Goal: Task Accomplishment & Management: Use online tool/utility

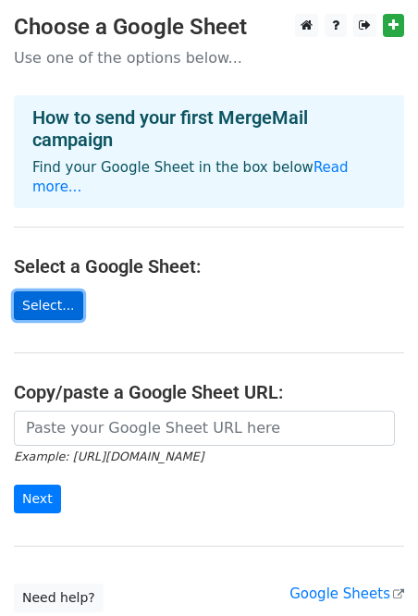
click at [65, 291] on link "Select..." at bounding box center [48, 305] width 69 height 29
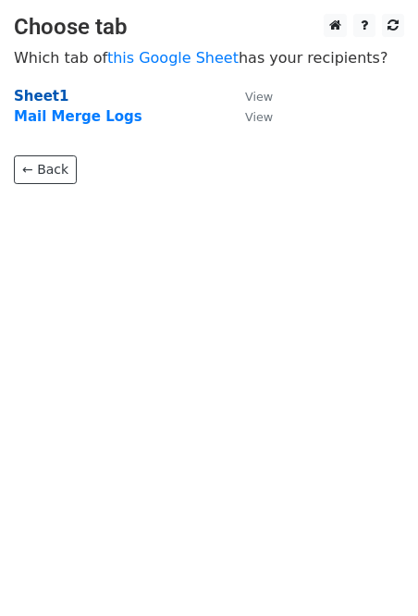
click at [50, 98] on strong "Sheet1" at bounding box center [41, 96] width 55 height 17
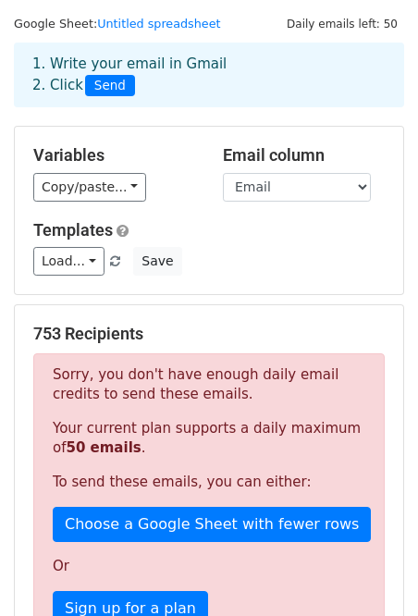
scroll to position [49, 0]
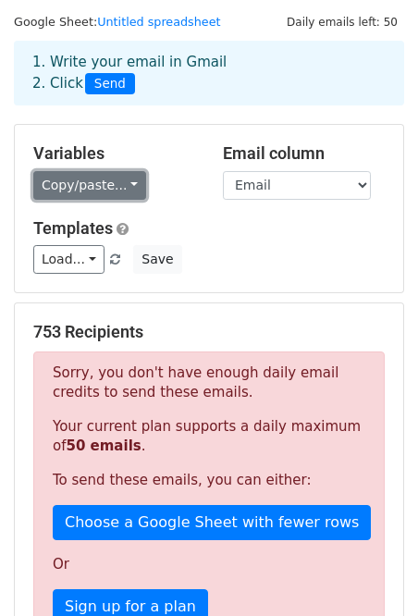
click at [111, 199] on link "Copy/paste..." at bounding box center [89, 185] width 113 height 29
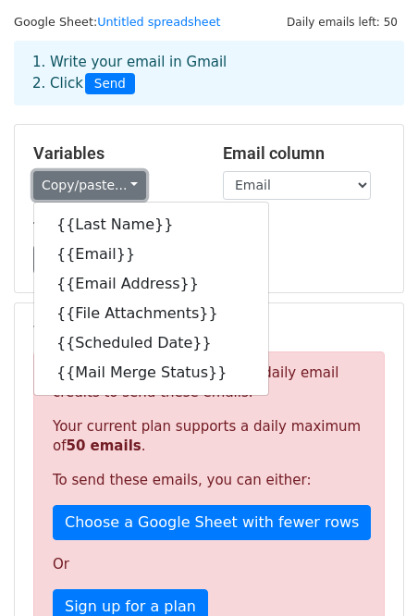
click at [111, 199] on link "Copy/paste..." at bounding box center [89, 185] width 113 height 29
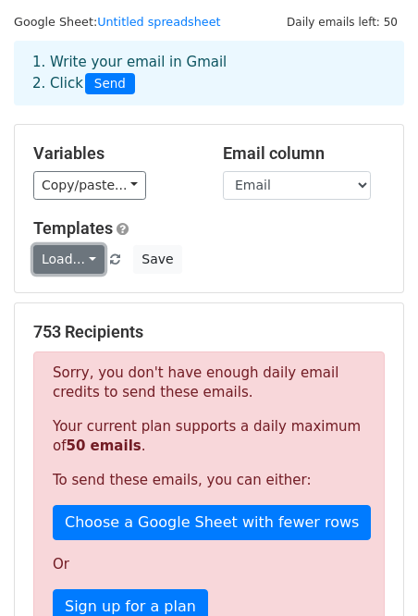
click at [100, 257] on link "Load..." at bounding box center [68, 259] width 71 height 29
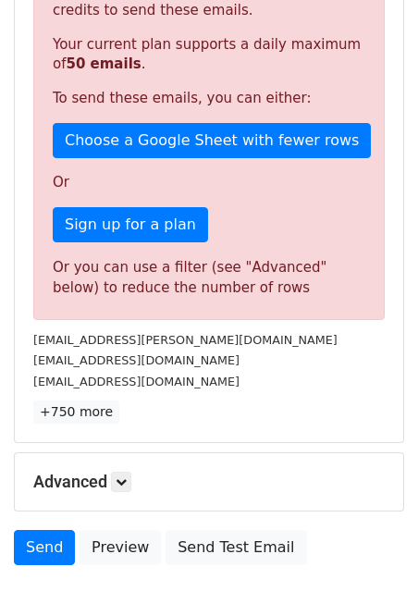
scroll to position [538, 0]
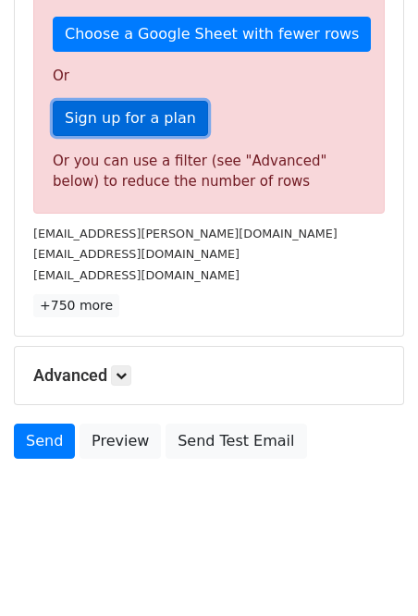
click at [111, 120] on link "Sign up for a plan" at bounding box center [130, 118] width 155 height 35
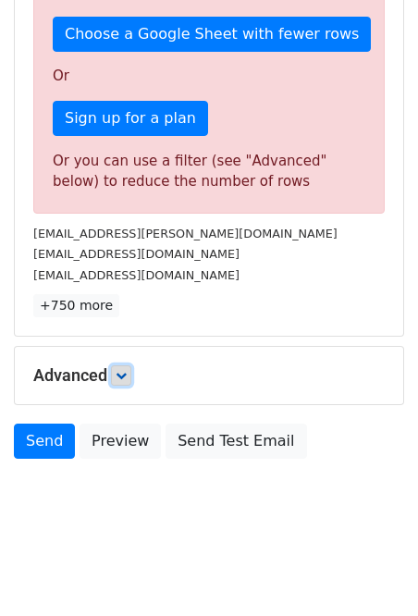
click at [124, 383] on link at bounding box center [121, 375] width 20 height 20
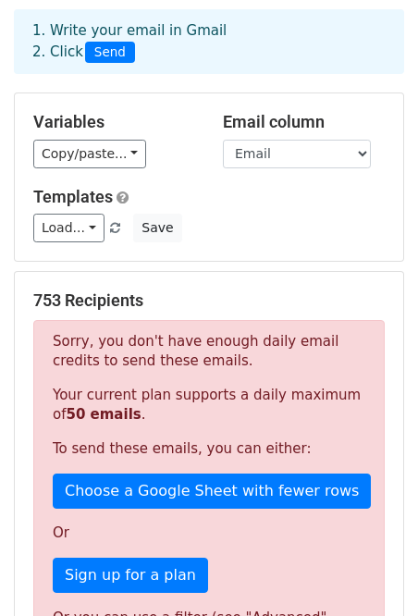
scroll to position [0, 0]
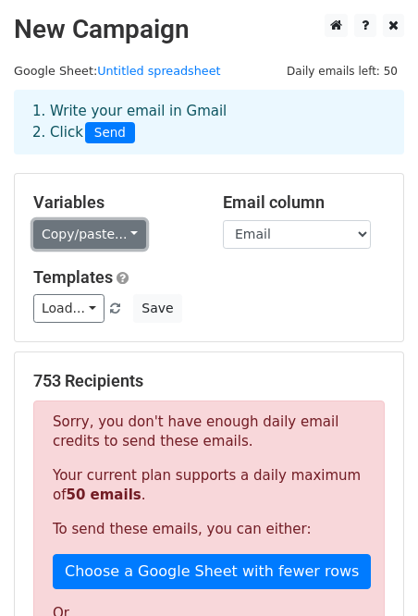
click at [127, 228] on link "Copy/paste..." at bounding box center [89, 234] width 113 height 29
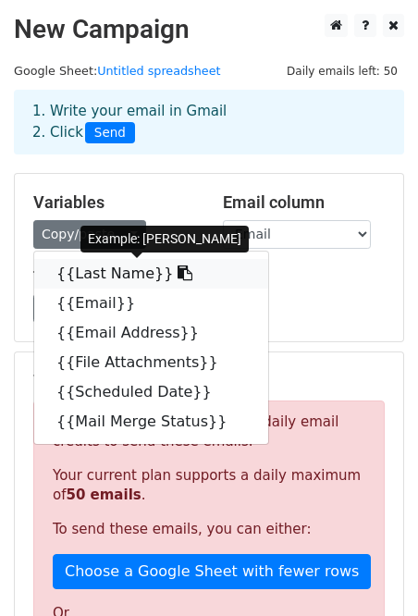
click at [131, 281] on link "{{Last Name}}" at bounding box center [151, 274] width 234 height 30
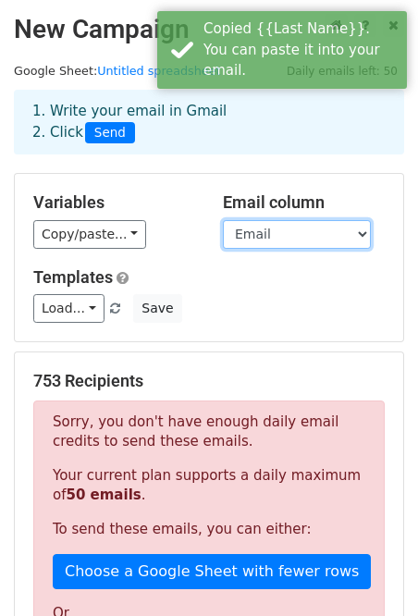
click at [290, 242] on select "Last Name Email Email Address File Attachments Scheduled Date Mail Merge Status" at bounding box center [297, 234] width 148 height 29
click at [243, 223] on select "Last Name Email Email Address File Attachments Scheduled Date Mail Merge Status" at bounding box center [297, 234] width 148 height 29
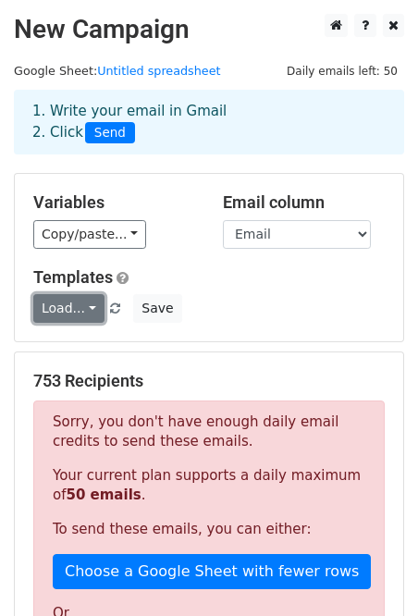
click at [98, 306] on link "Load..." at bounding box center [68, 308] width 71 height 29
click at [76, 310] on link "Load..." at bounding box center [68, 308] width 71 height 29
click at [230, 297] on div "Load... No templates saved Save" at bounding box center [208, 308] width 379 height 29
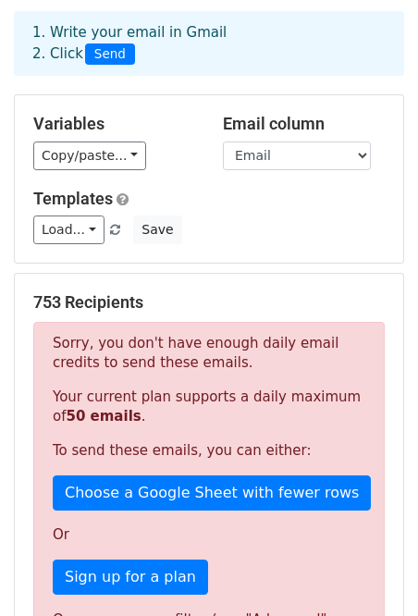
scroll to position [80, 0]
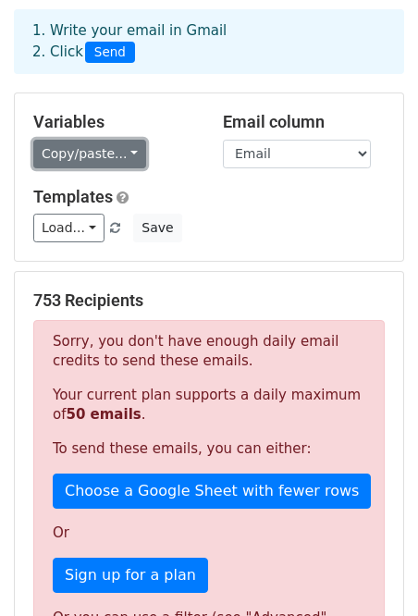
click at [117, 166] on link "Copy/paste..." at bounding box center [89, 154] width 113 height 29
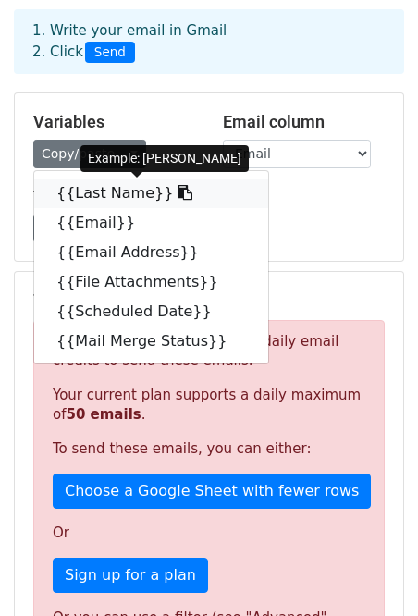
click at [68, 185] on link "{{Last Name}}" at bounding box center [151, 194] width 234 height 30
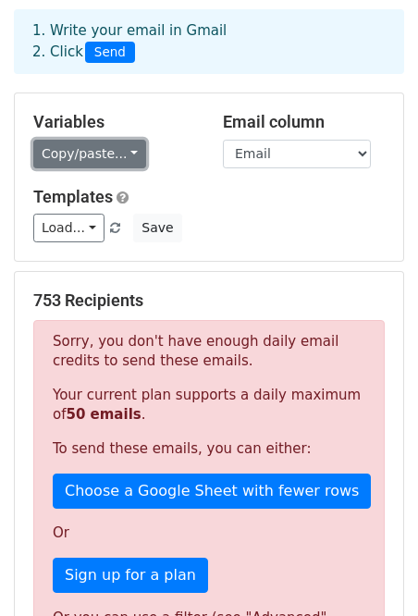
click at [123, 155] on link "Copy/paste..." at bounding box center [89, 154] width 113 height 29
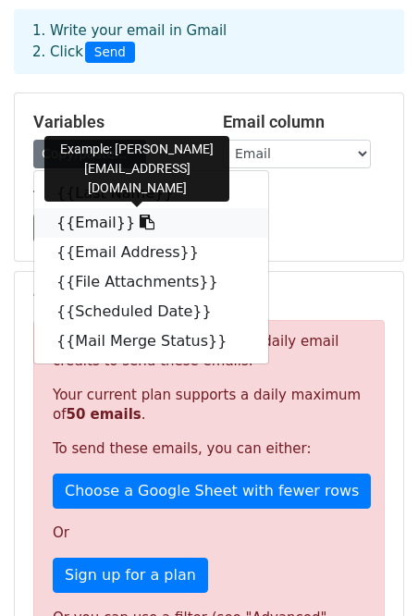
click at [103, 219] on link "{{Email}}" at bounding box center [151, 223] width 234 height 30
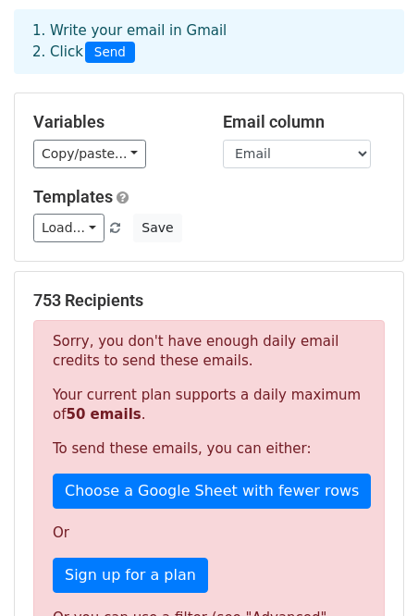
click at [336, 239] on div "Load... No templates saved Save" at bounding box center [208, 228] width 379 height 29
click at [325, 150] on select "Last Name Email Email Address File Attachments Scheduled Date Mail Merge Status" at bounding box center [297, 154] width 148 height 29
click at [296, 150] on select "Last Name Email Email Address File Attachments Scheduled Date Mail Merge Status" at bounding box center [297, 154] width 148 height 29
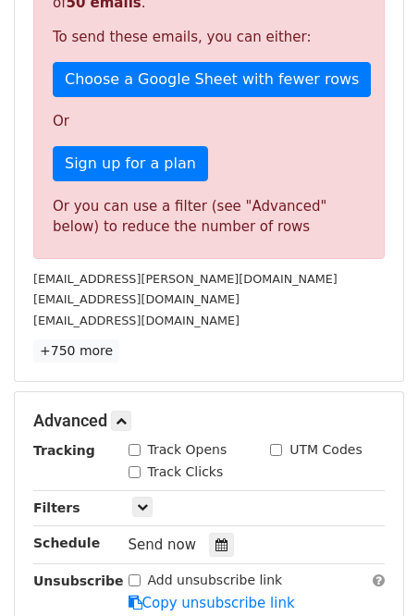
scroll to position [493, 0]
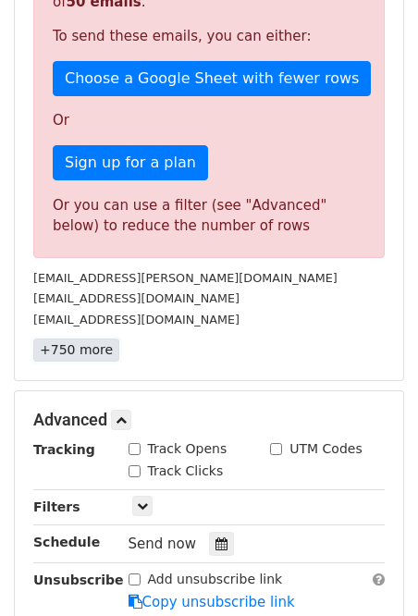
click at [73, 351] on link "+750 more" at bounding box center [76, 350] width 86 height 23
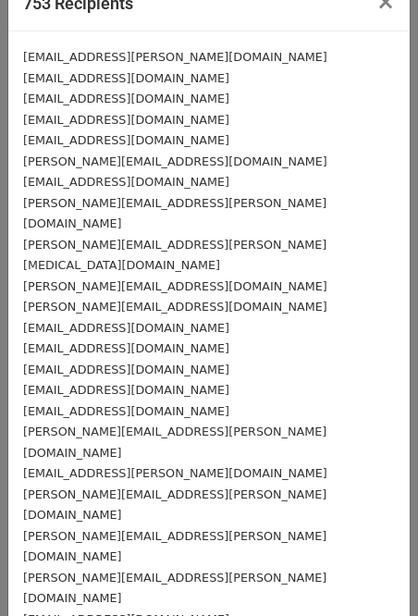
scroll to position [0, 0]
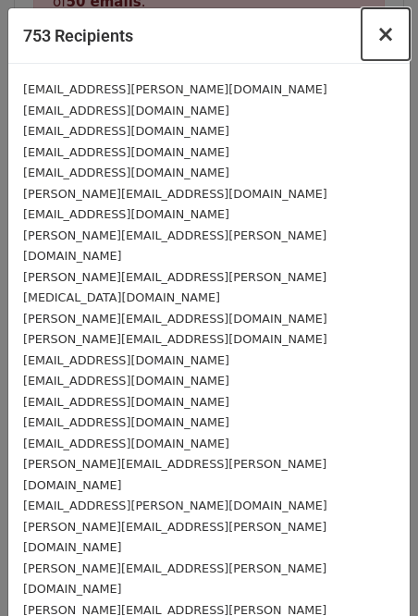
click at [388, 37] on span "×" at bounding box center [386, 34] width 19 height 26
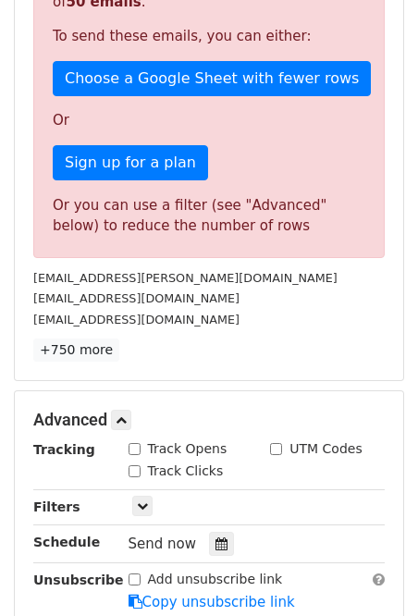
click at [309, 347] on p "+750 more" at bounding box center [209, 350] width 352 height 23
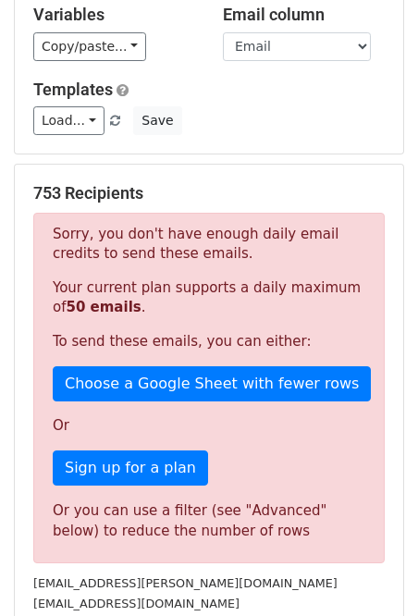
scroll to position [127, 0]
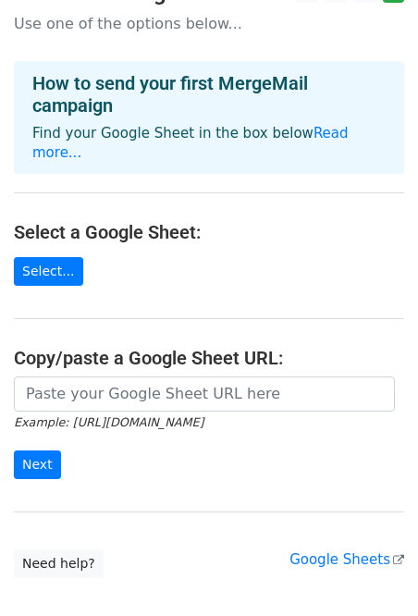
scroll to position [61, 0]
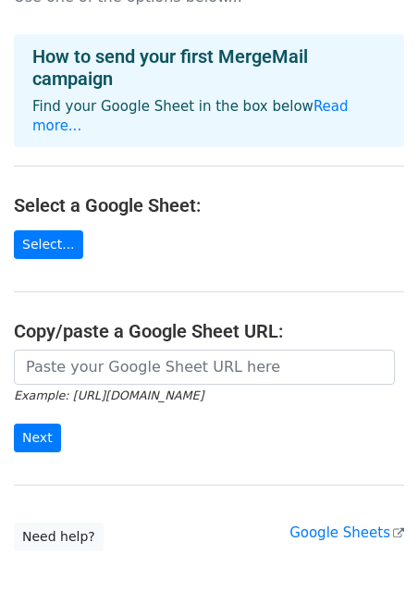
click at [31, 240] on main "Choose a Google Sheet Use one of the options below... How to send your first Me…" at bounding box center [209, 252] width 418 height 599
click at [41, 232] on link "Select..." at bounding box center [48, 244] width 69 height 29
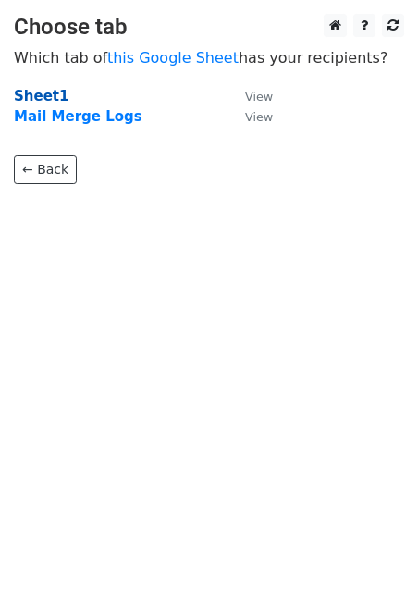
click at [25, 90] on strong "Sheet1" at bounding box center [41, 96] width 55 height 17
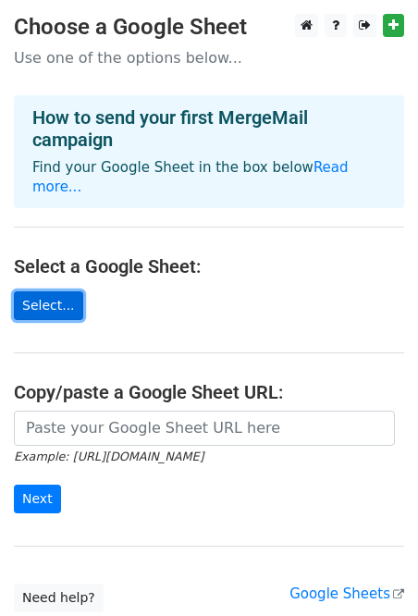
click at [33, 291] on link "Select..." at bounding box center [48, 305] width 69 height 29
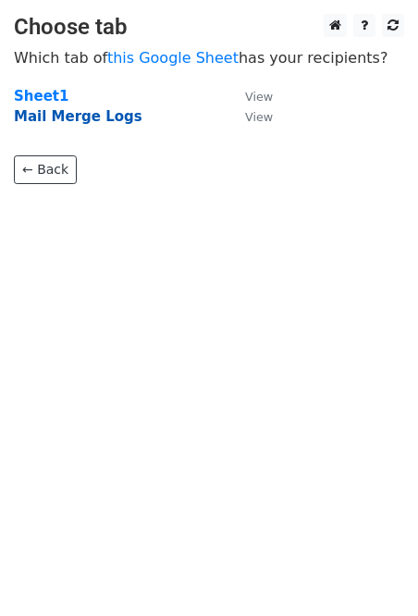
click at [62, 108] on strong "Mail Merge Logs" at bounding box center [78, 116] width 129 height 17
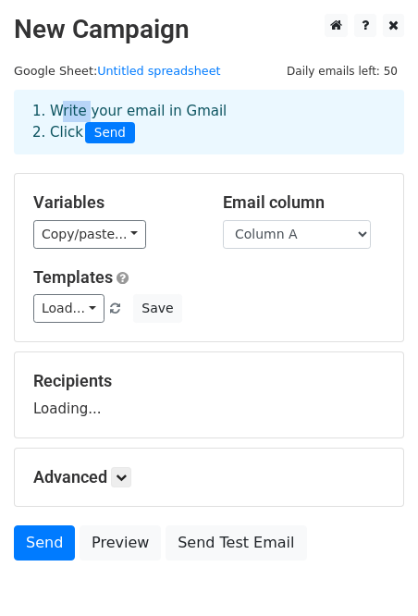
click at [72, 117] on div "1. Write your email in Gmail 2. Click Send" at bounding box center [209, 122] width 381 height 43
click at [216, 286] on h5 "Templates" at bounding box center [209, 277] width 352 height 20
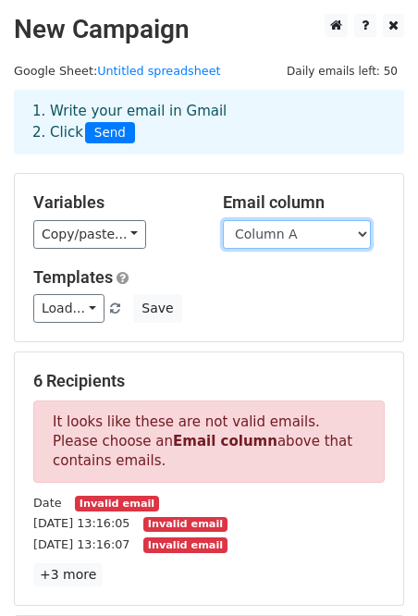
click at [273, 230] on select "Column A Column B Column C" at bounding box center [297, 234] width 148 height 29
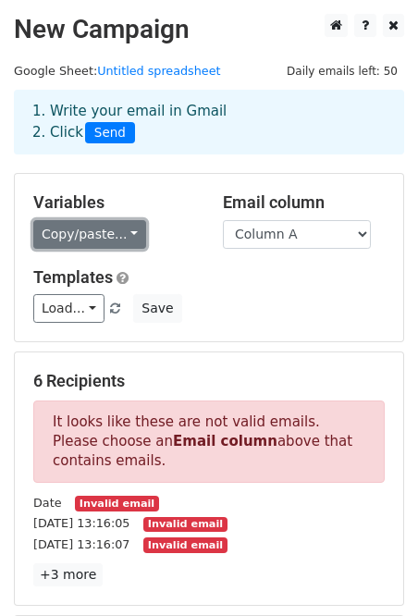
click at [101, 232] on link "Copy/paste..." at bounding box center [89, 234] width 113 height 29
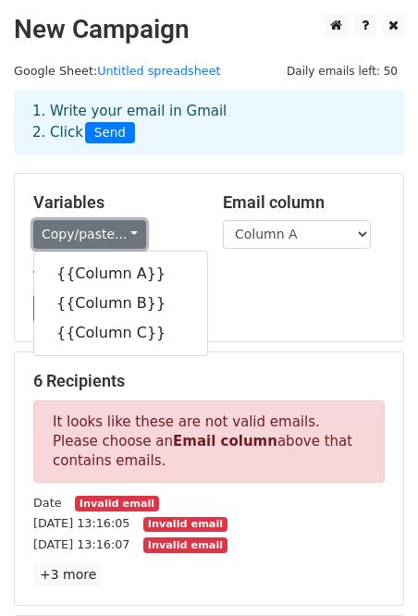
click at [101, 232] on link "Copy/paste..." at bounding box center [89, 234] width 113 height 29
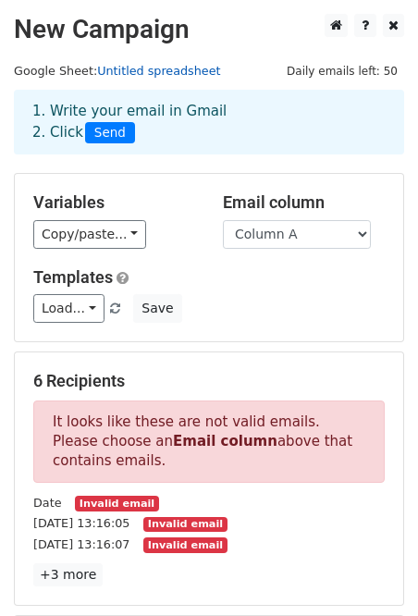
click at [190, 71] on link "Untitled spreadsheet" at bounding box center [158, 71] width 123 height 14
click at [146, 147] on div "1. Write your email in Gmail 2. Click Send" at bounding box center [209, 122] width 390 height 65
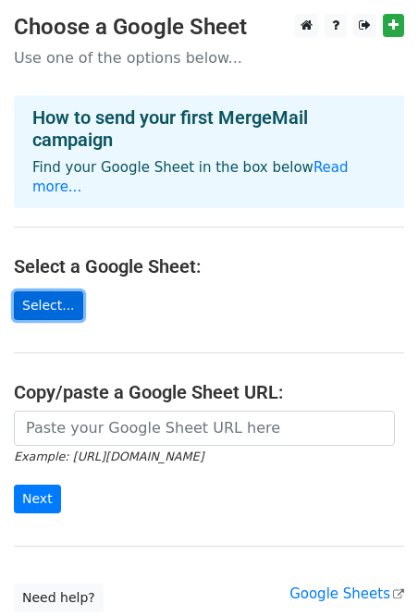
click at [59, 291] on link "Select..." at bounding box center [48, 305] width 69 height 29
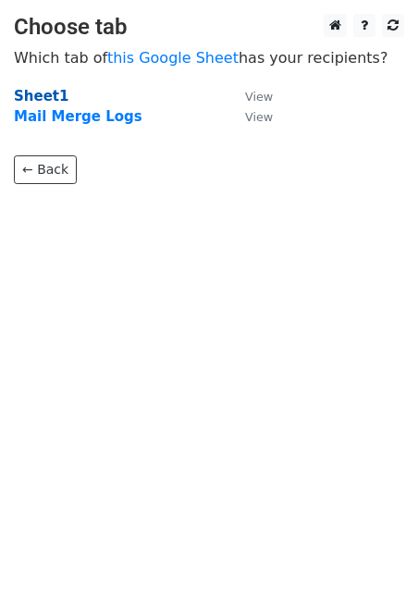
click at [31, 97] on strong "Sheet1" at bounding box center [41, 96] width 55 height 17
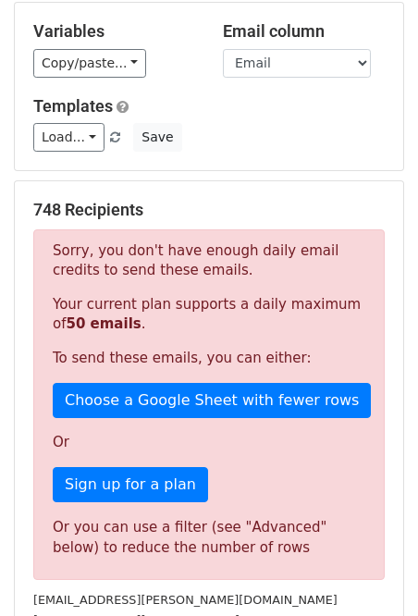
scroll to position [173, 0]
